Goal: Transaction & Acquisition: Purchase product/service

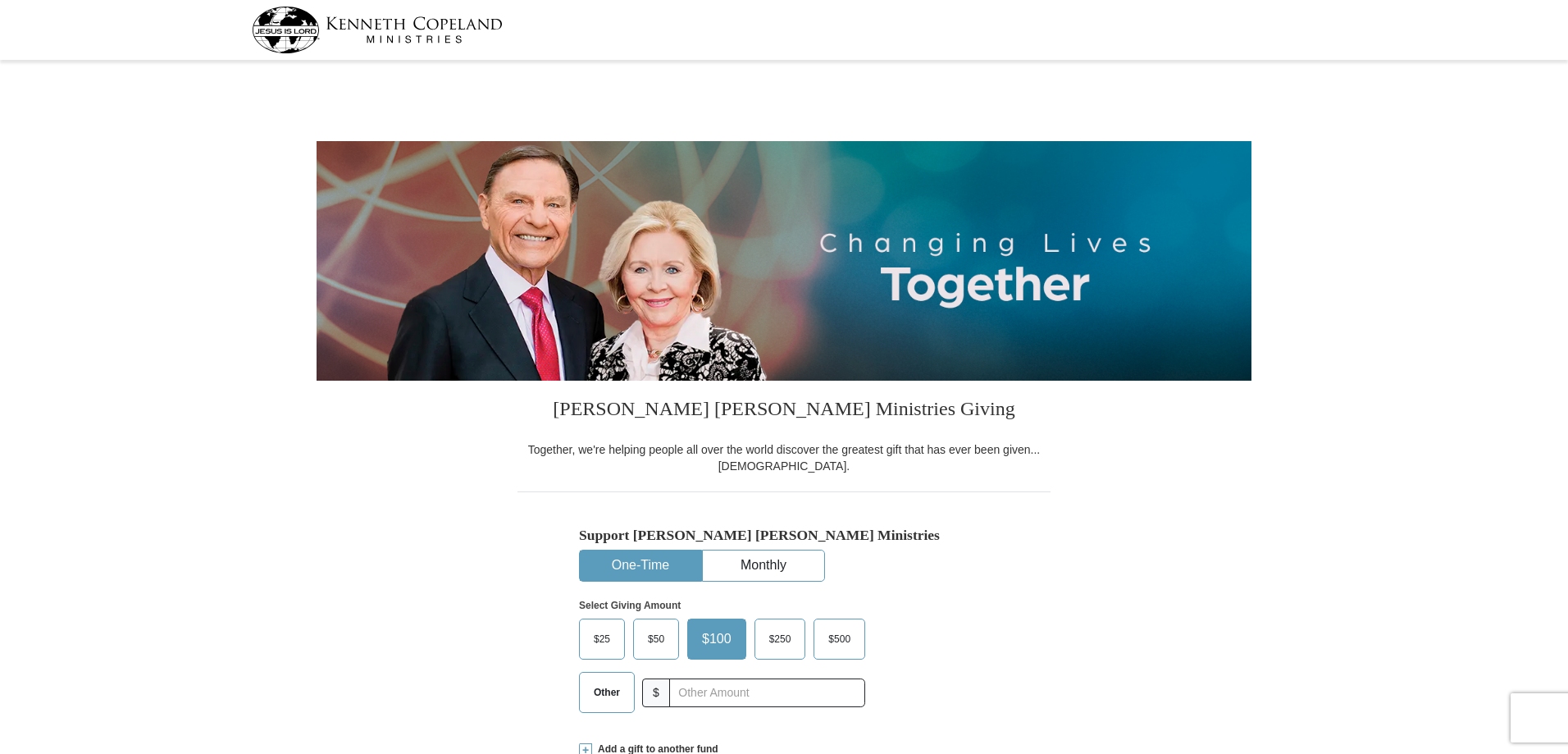
select select "OK"
click at [605, 688] on span "Other" at bounding box center [607, 692] width 43 height 25
click at [0, 0] on input "Other" at bounding box center [0, 0] width 0 height 0
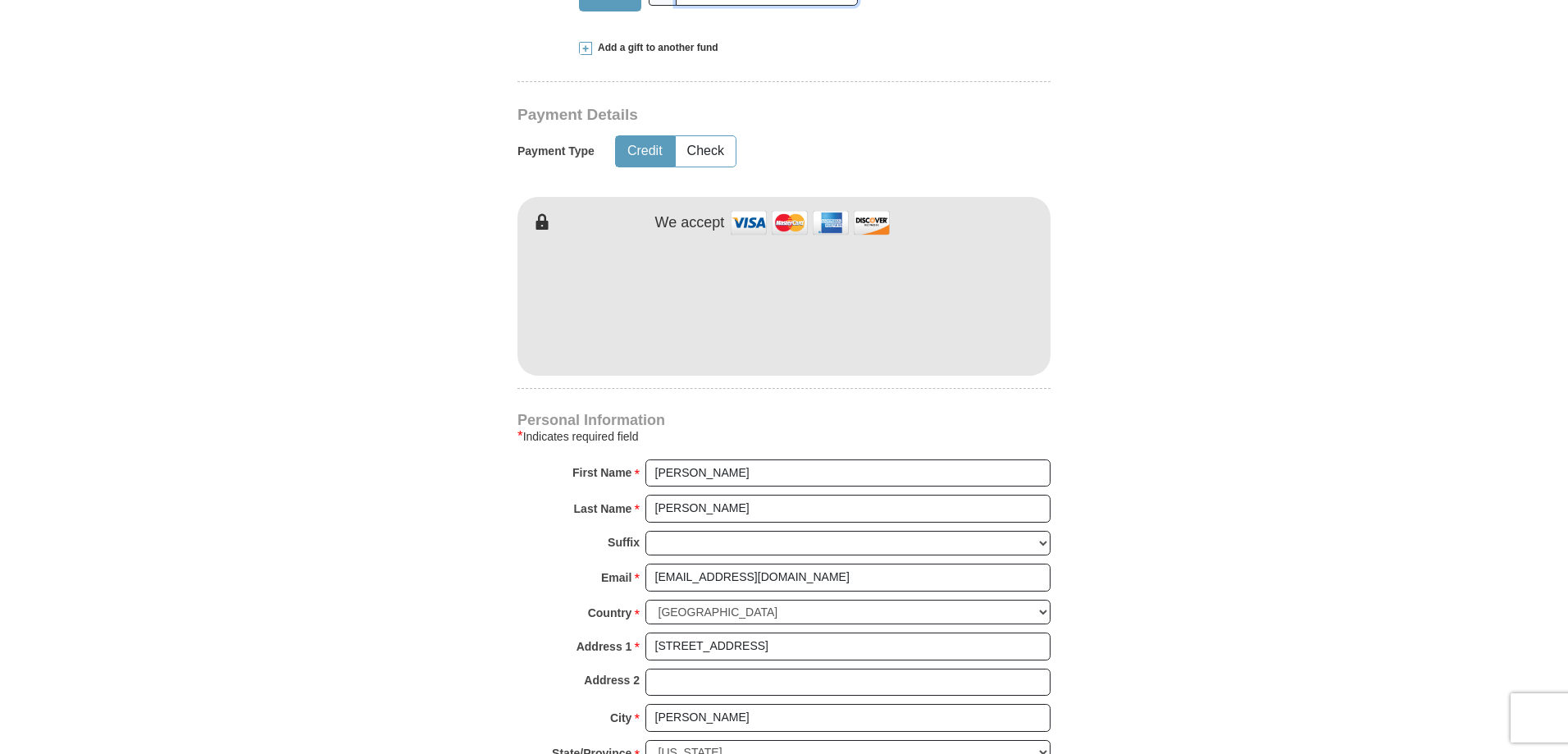
scroll to position [738, 0]
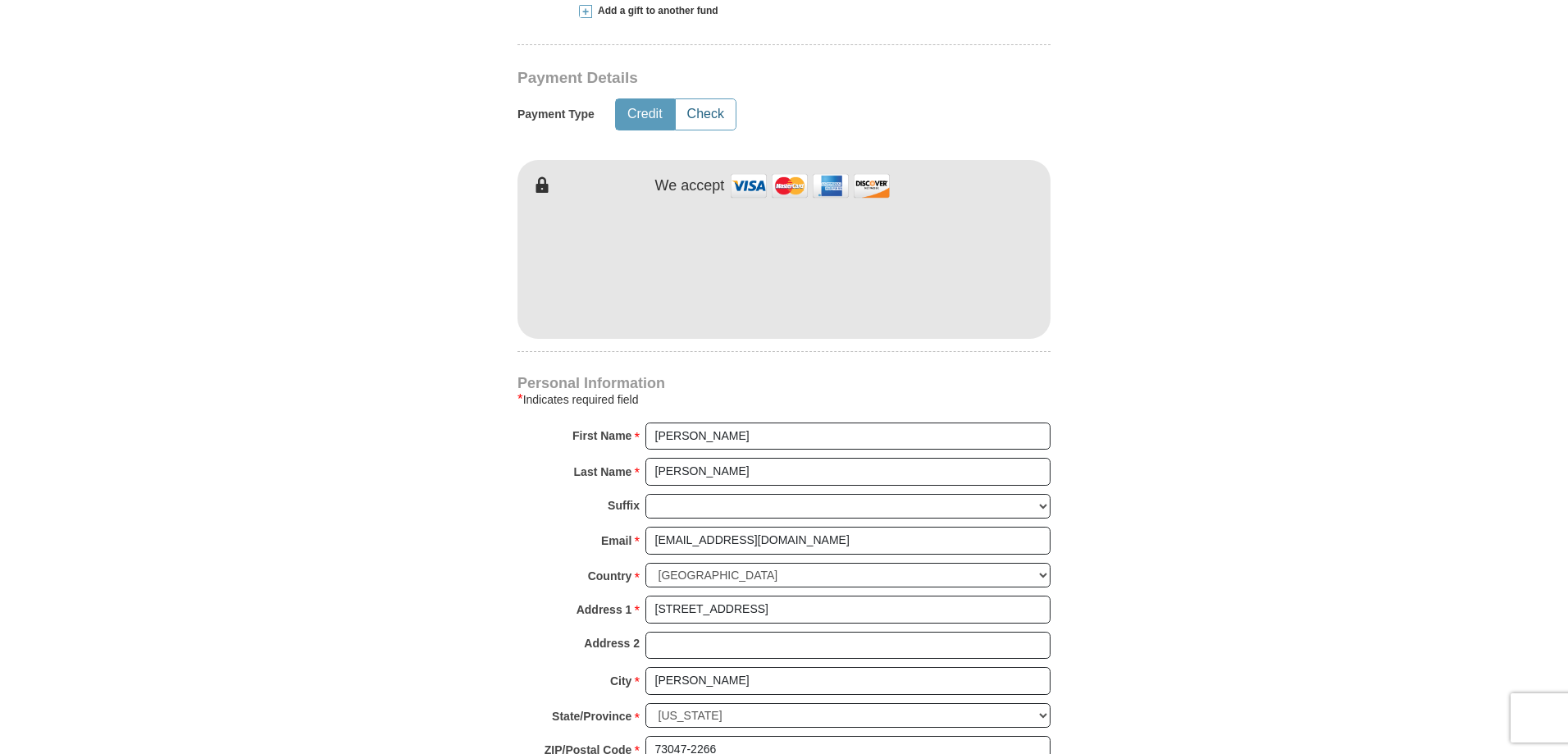
type input "300.00"
click at [707, 118] on button "Check" at bounding box center [706, 115] width 60 height 31
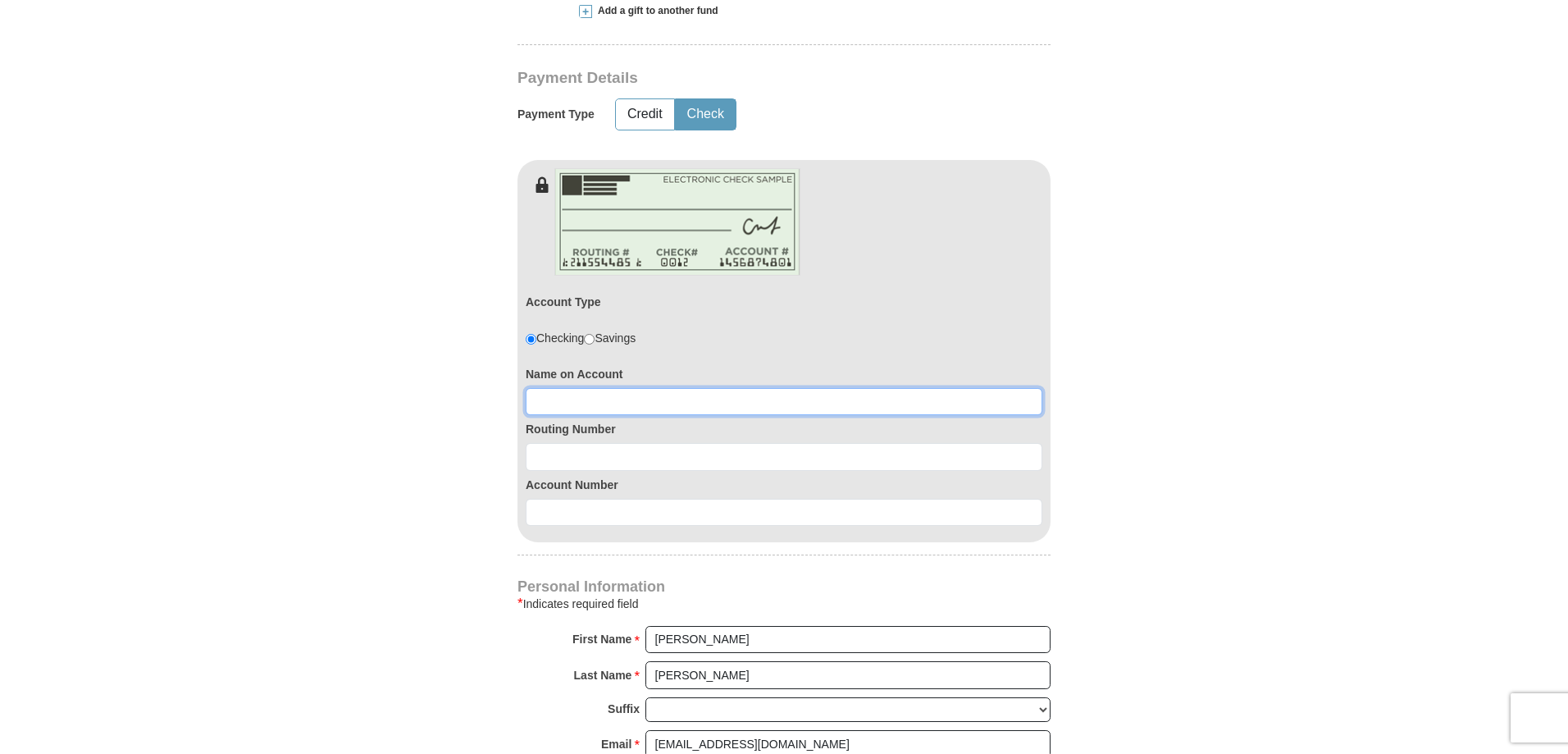
click at [612, 407] on input at bounding box center [784, 402] width 517 height 28
type input "[PERSON_NAME]"
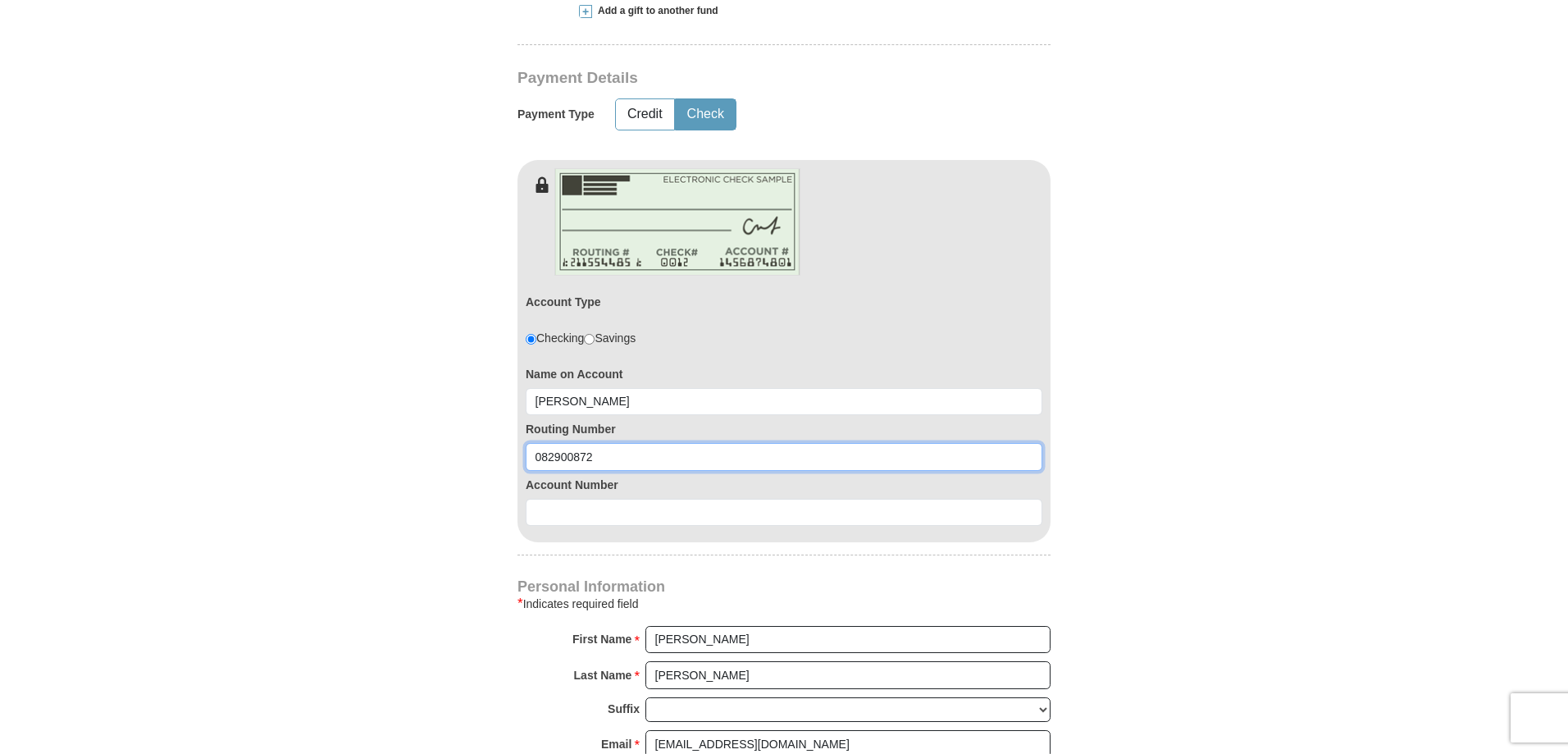
type input "082900872"
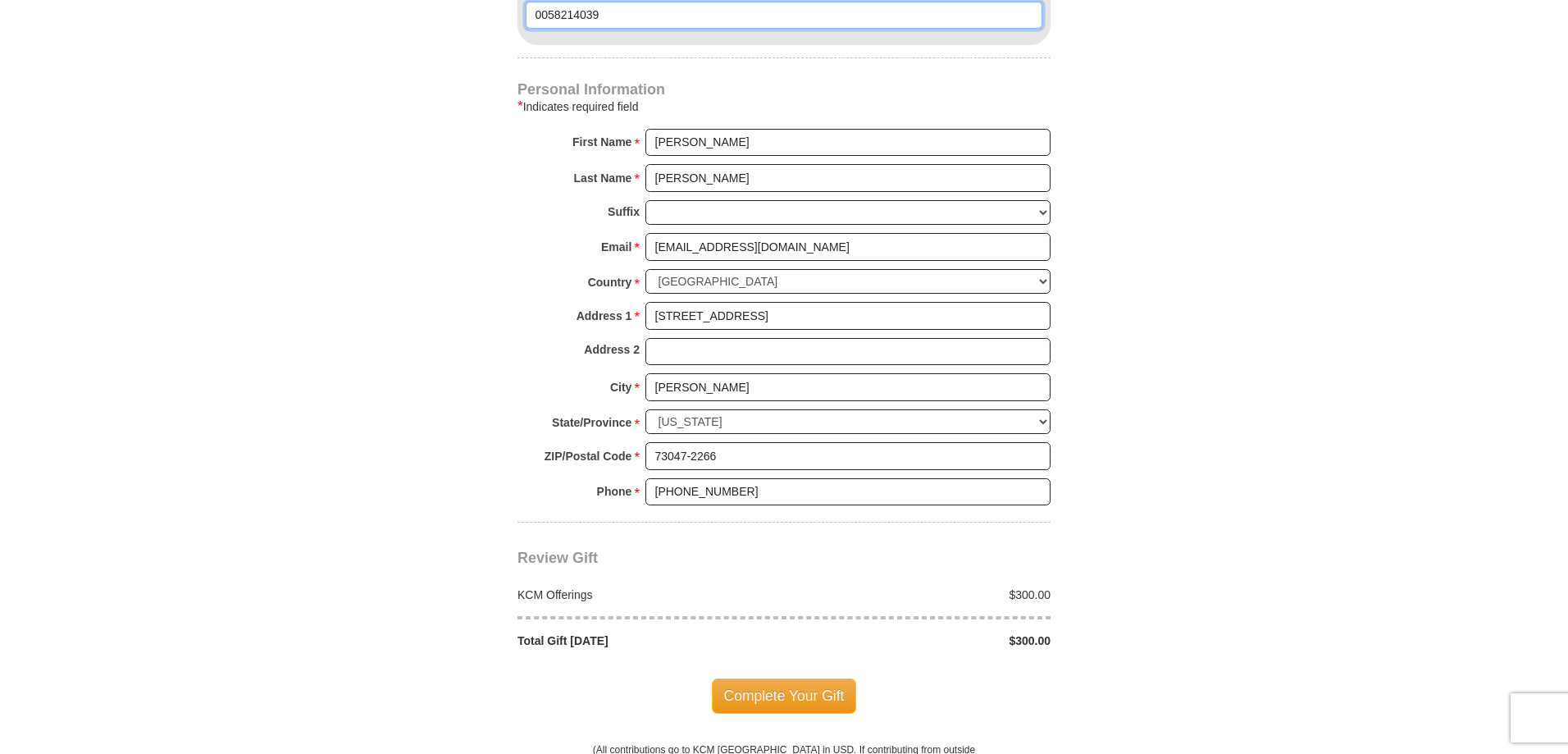
scroll to position [1312, 0]
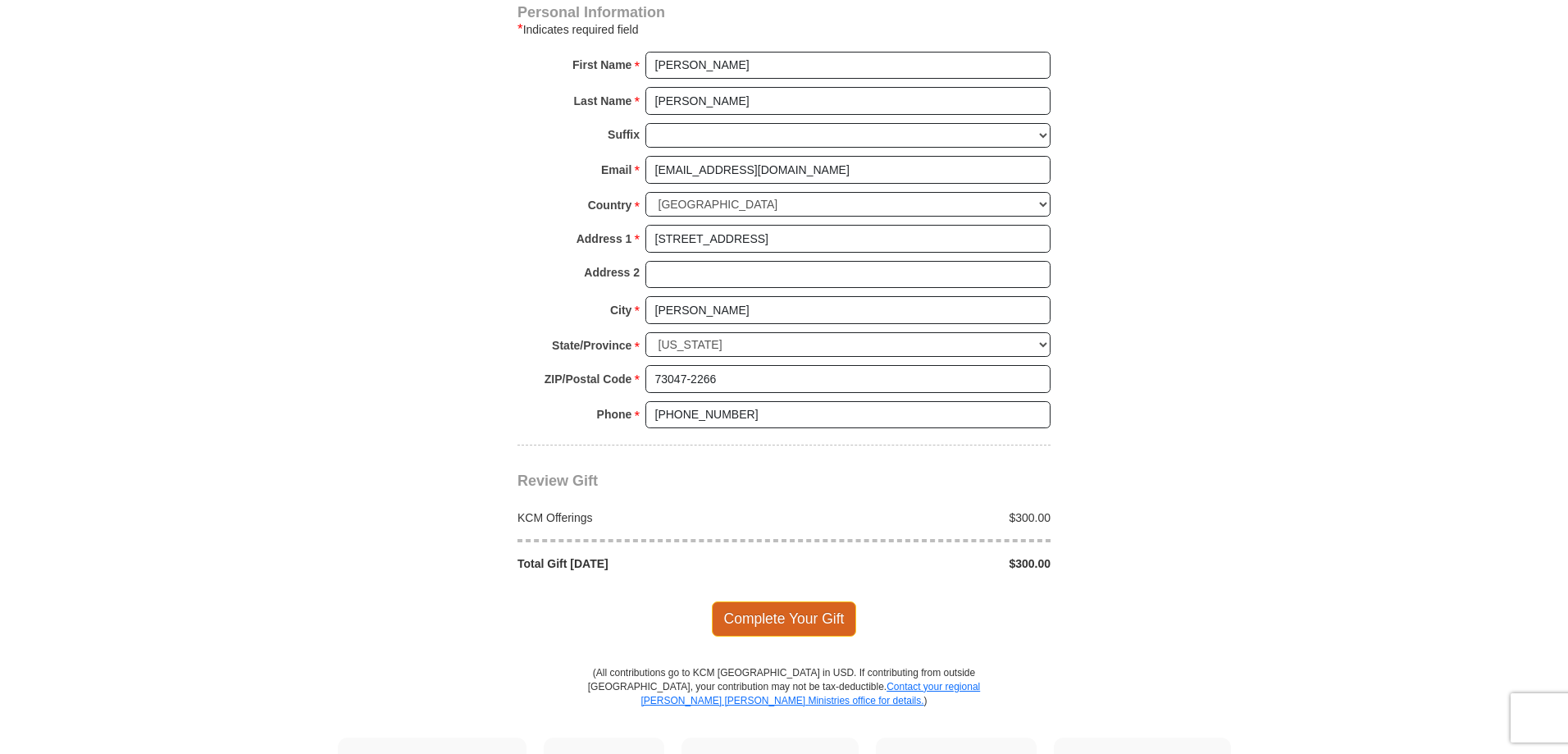
type input "0058214039"
click at [770, 608] on span "Complete Your Gift" at bounding box center [784, 618] width 146 height 34
